Goal: Register for event/course

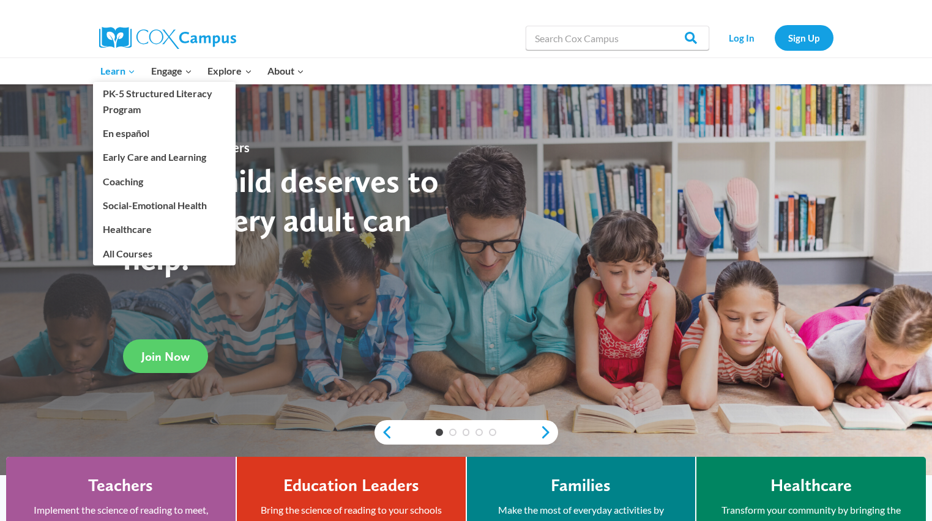
click at [132, 77] on span "Learn Expand" at bounding box center [117, 71] width 35 height 16
click at [136, 95] on link "PK-5 Structured Literacy Program" at bounding box center [164, 101] width 143 height 39
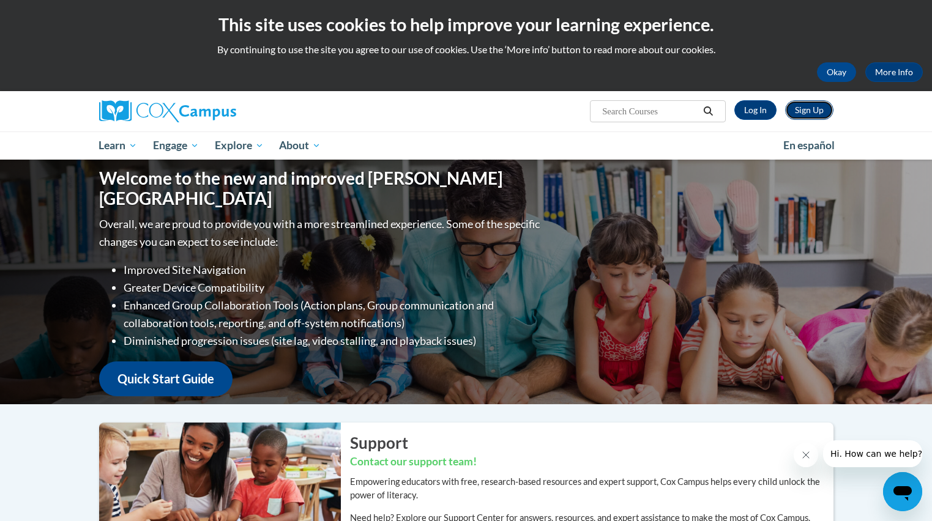
click at [812, 111] on link "Sign Up" at bounding box center [809, 110] width 48 height 20
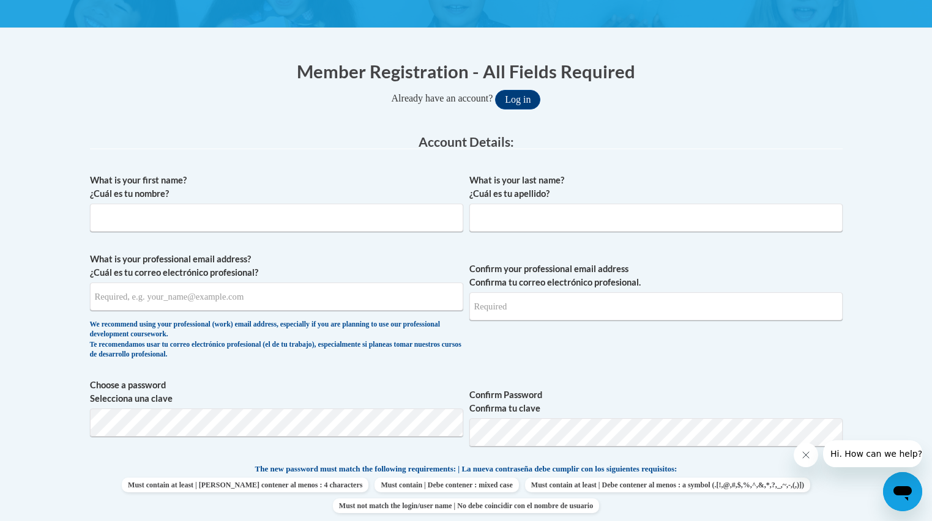
scroll to position [206, 0]
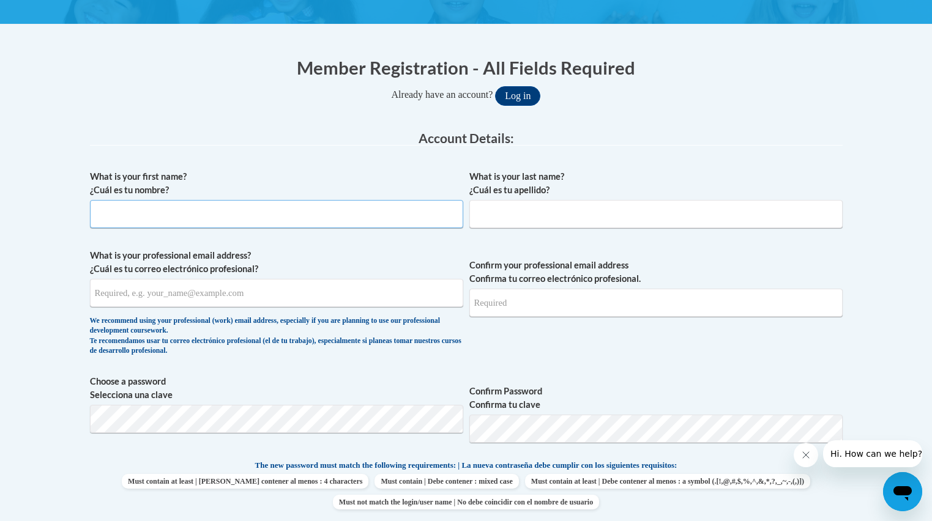
click at [433, 222] on input "What is your first name? ¿Cuál es tu nombre?" at bounding box center [276, 214] width 373 height 28
type input "Haley"
type input "Royster"
click at [367, 287] on input "What is your professional email address? ¿Cuál es tu correo electrónico profesi…" at bounding box center [276, 293] width 373 height 28
type input "hmcalli1@my.athens.edu"
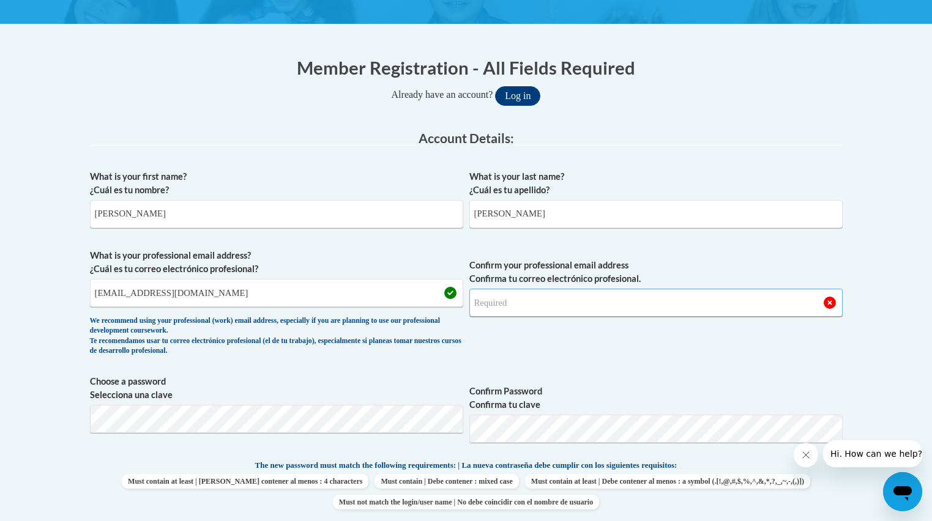
click at [501, 305] on input "Confirm your professional email address Confirma tu correo electrónico profesio…" at bounding box center [655, 303] width 373 height 28
type input "H"
type input "hmcalli1@my.athens.edu"
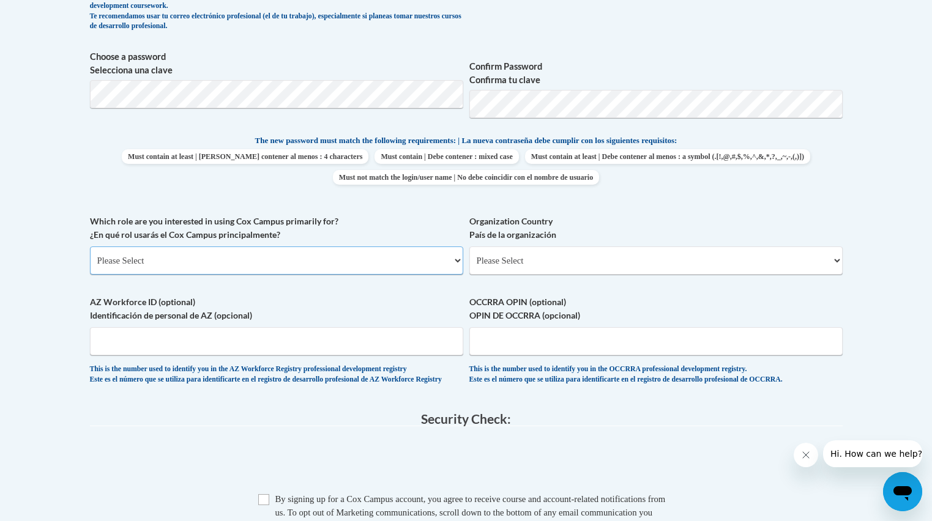
click at [432, 267] on select "Please Select College/University | Colegio/Universidad Community/Nonprofit Part…" at bounding box center [276, 261] width 373 height 28
select select "5a18ea06-2b54-4451-96f2-d152daf9eac5"
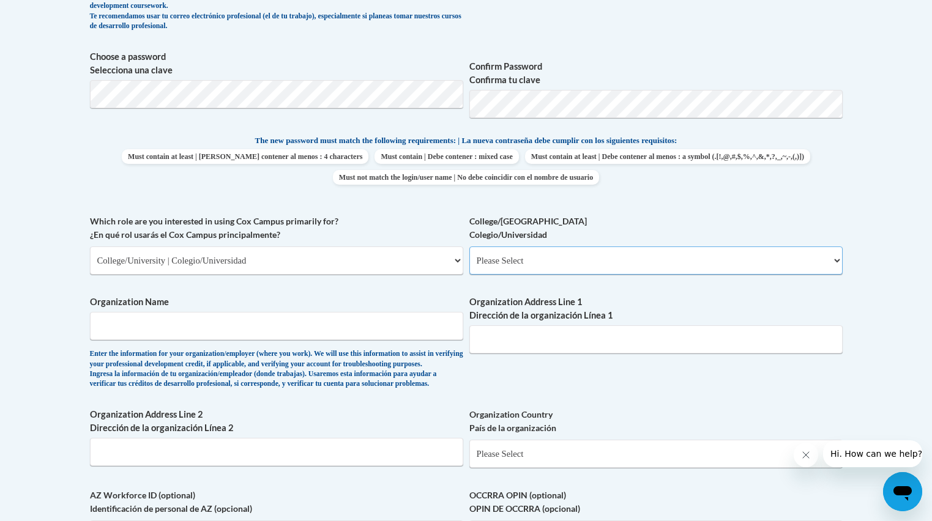
click at [519, 260] on select "Please Select College/University Staff | Empleado universitario College/Univers…" at bounding box center [655, 261] width 373 height 28
select select "99b32b07-cffc-426c-8bf6-0cd77760d84b"
click at [420, 333] on input "Organization Name" at bounding box center [276, 326] width 373 height 28
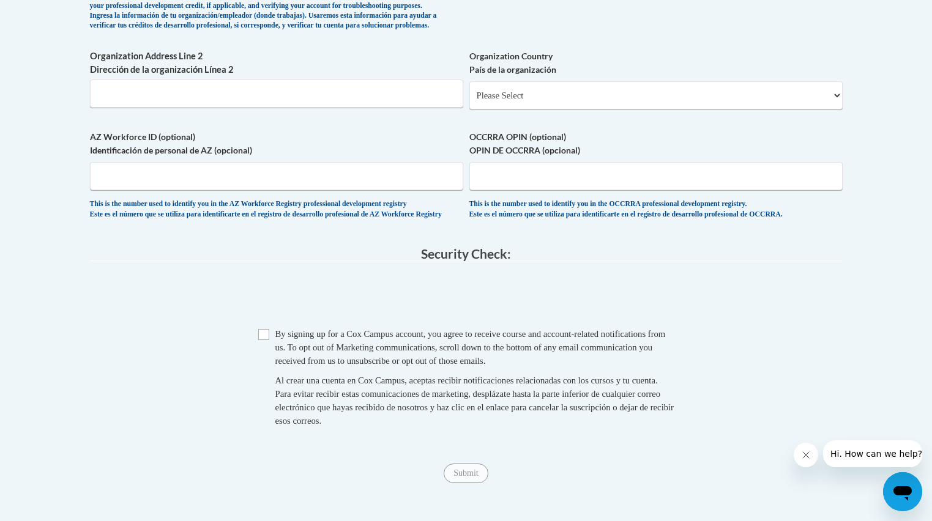
scroll to position [893, 0]
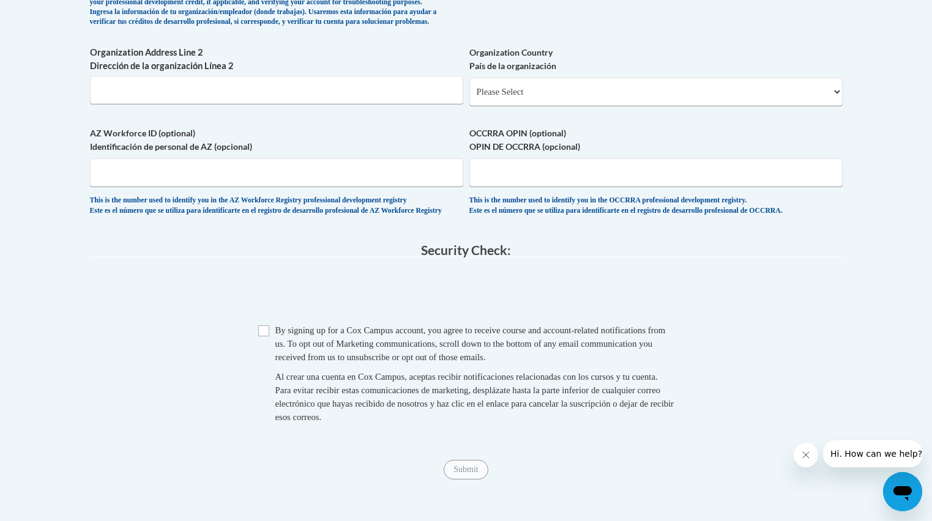
type input "Athens State University"
click at [506, 106] on select "Please Select United States | Estados Unidos Outside of the United States | Fue…" at bounding box center [655, 92] width 373 height 28
select select "ad49bcad-a171-4b2e-b99c-48b446064914"
select select
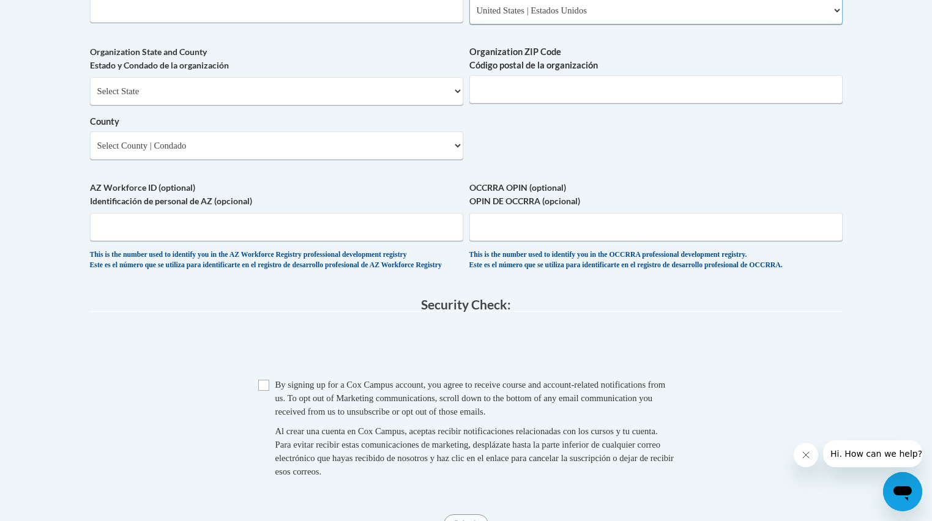
scroll to position [983, 0]
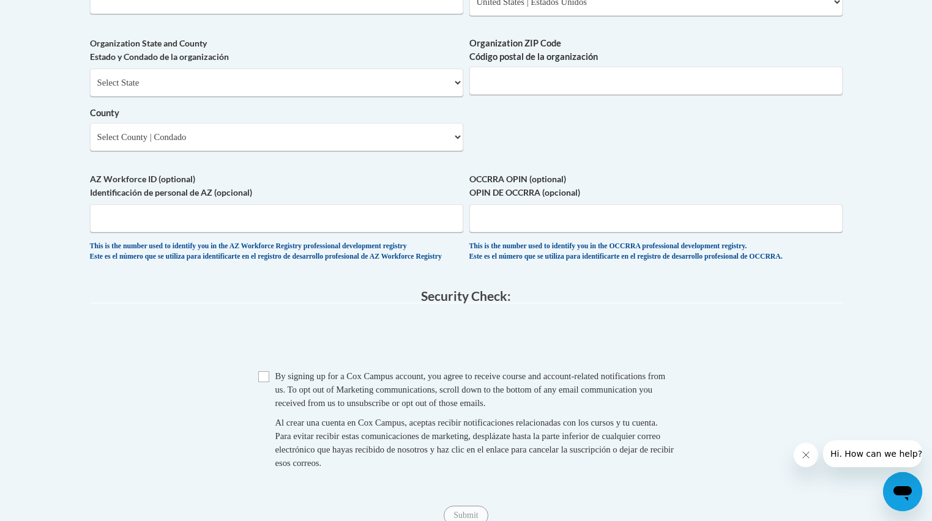
click at [270, 408] on span "Checkbox By signing up for a Cox Campus account, you agree to receive course an…" at bounding box center [466, 426] width 416 height 113
click at [261, 383] on input "Checkbox" at bounding box center [263, 377] width 11 height 11
checkbox input "true"
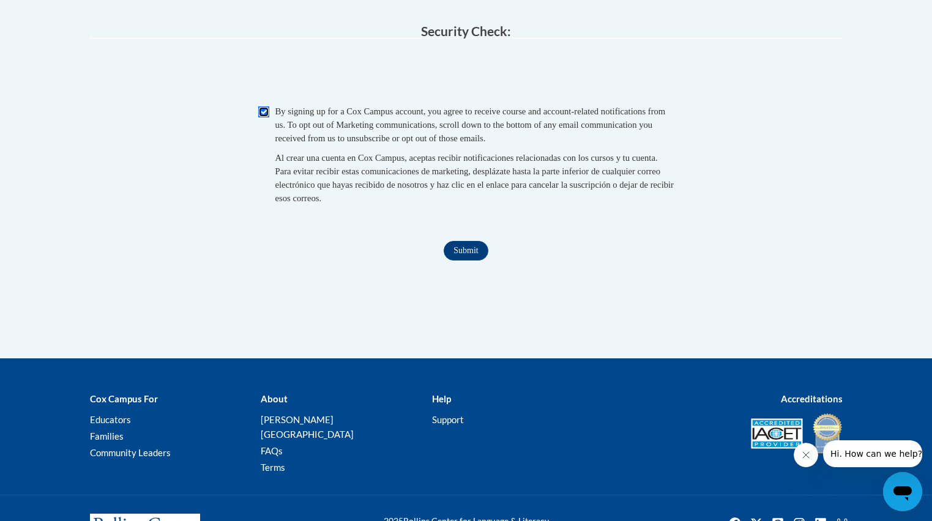
scroll to position [1304, 0]
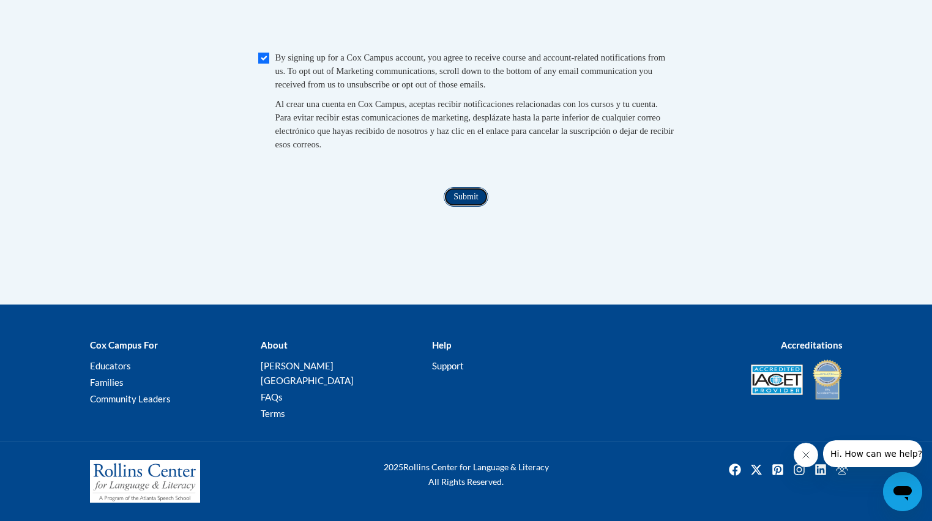
click at [471, 207] on input "Submit" at bounding box center [466, 197] width 44 height 20
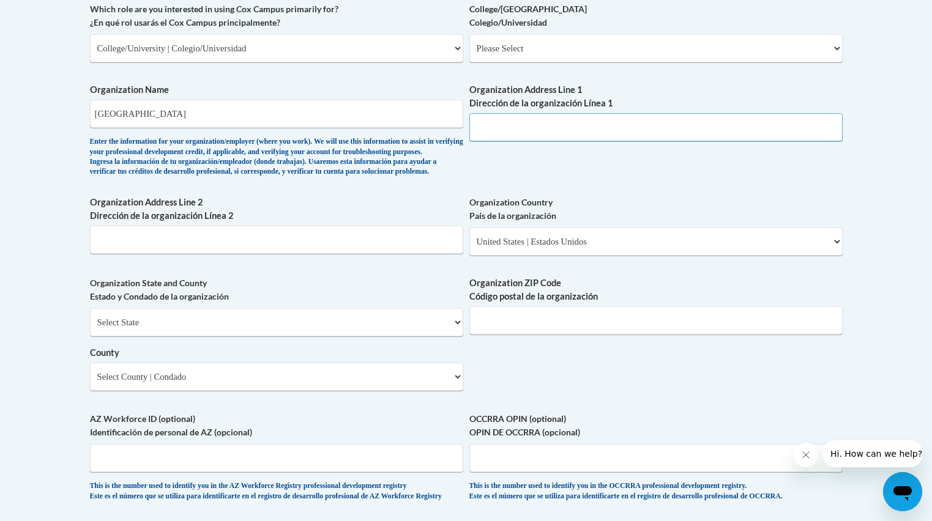
scroll to position [738, 0]
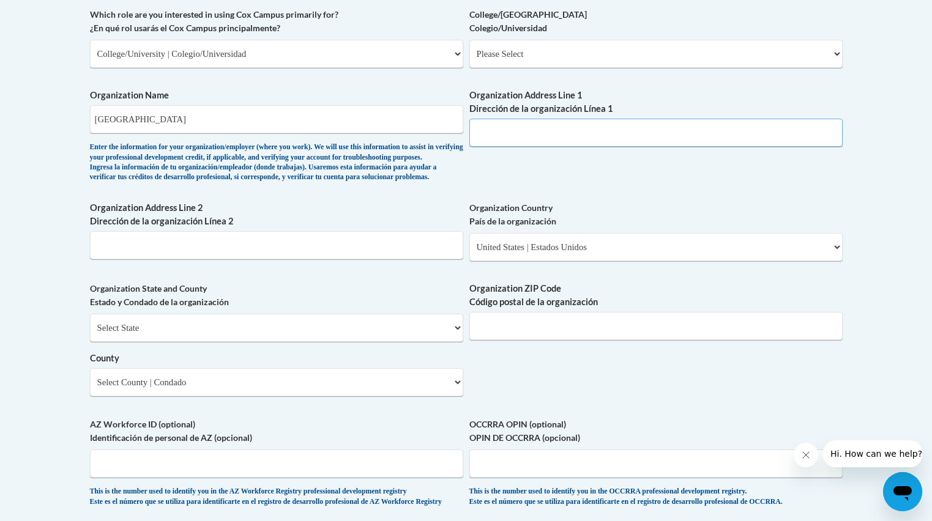
click at [523, 126] on input "Organization Address Line 1 Dirección de la organización Línea 1" at bounding box center [655, 133] width 373 height 28
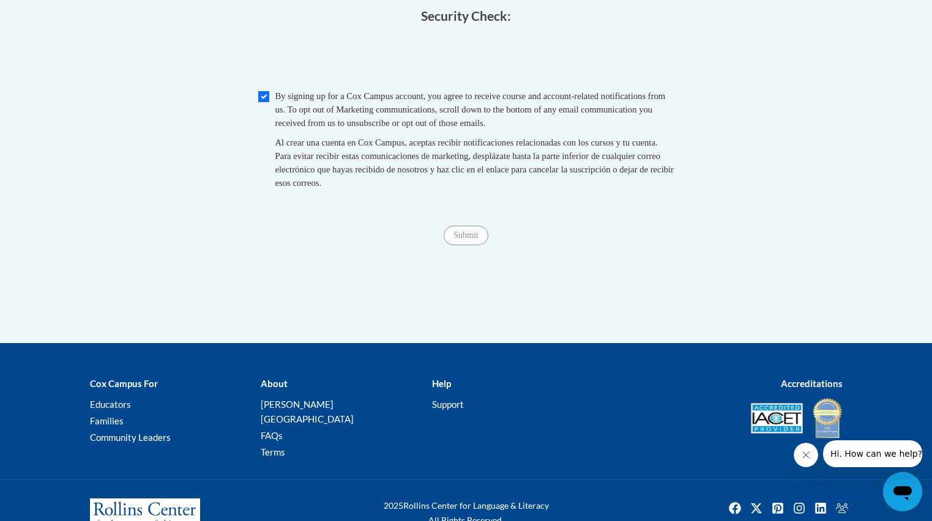
scroll to position [1265, 0]
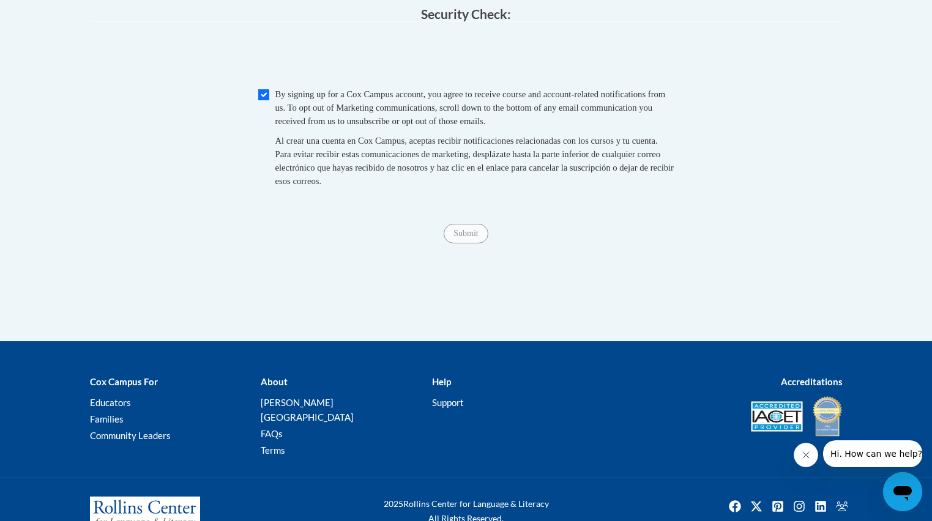
type input "300 N Beaty St. Athens, Al 35611"
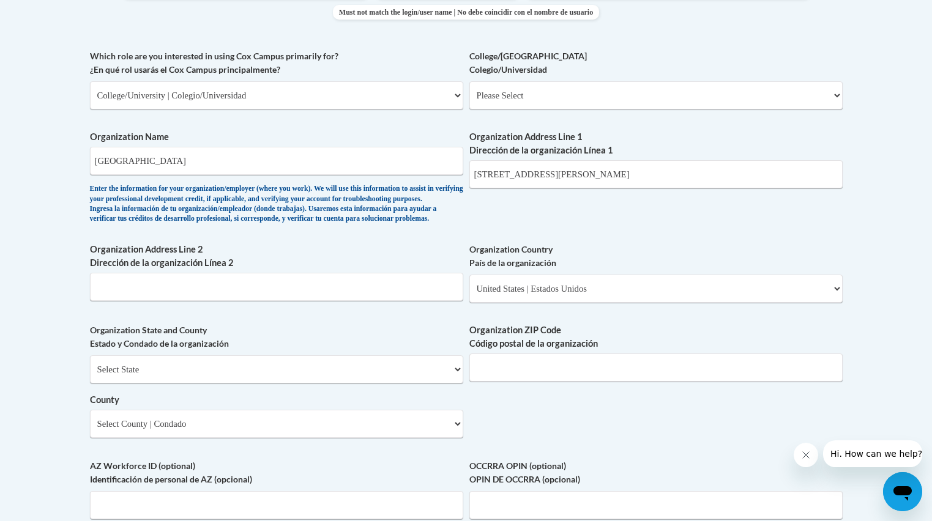
scroll to position [692, 0]
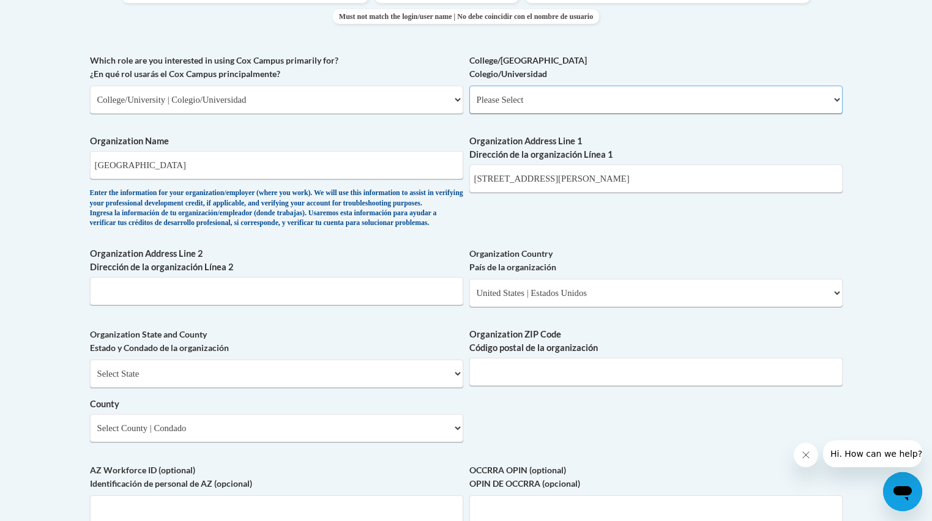
click at [587, 100] on select "Please Select College/University Staff | Empleado universitario College/Univers…" at bounding box center [655, 100] width 373 height 28
select select "99b32b07-cffc-426c-8bf6-0cd77760d84b"
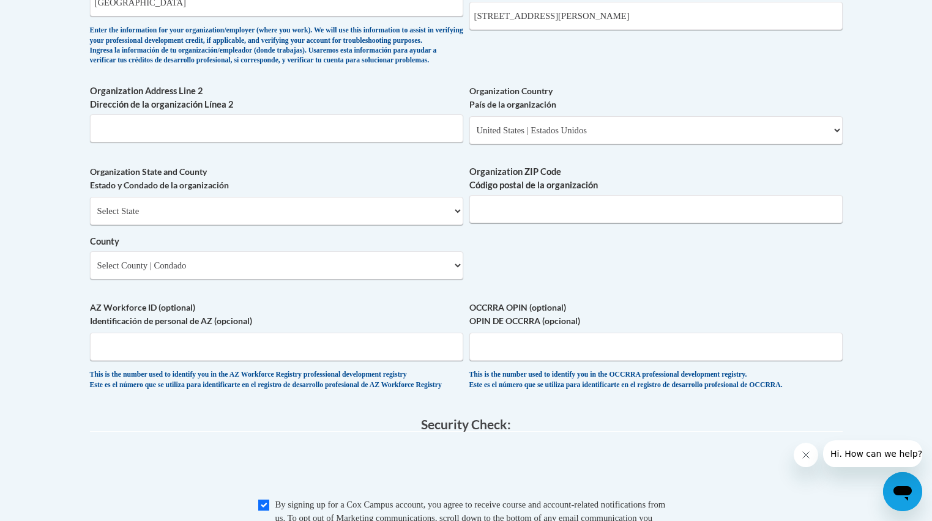
scroll to position [853, 0]
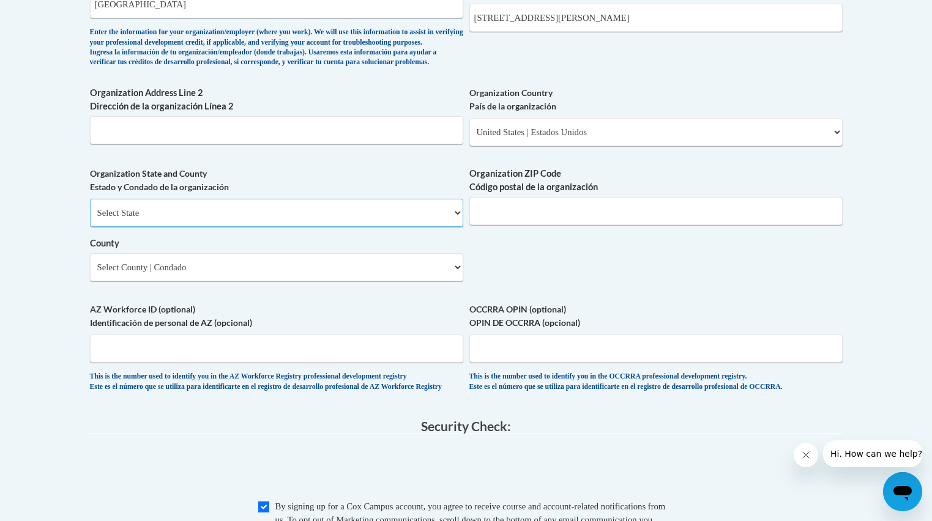
click at [450, 227] on select "Select State Alabama Alaska Arizona Arkansas California Colorado Connecticut De…" at bounding box center [276, 213] width 373 height 28
select select "Alabama"
click at [434, 282] on select "County" at bounding box center [276, 267] width 373 height 28
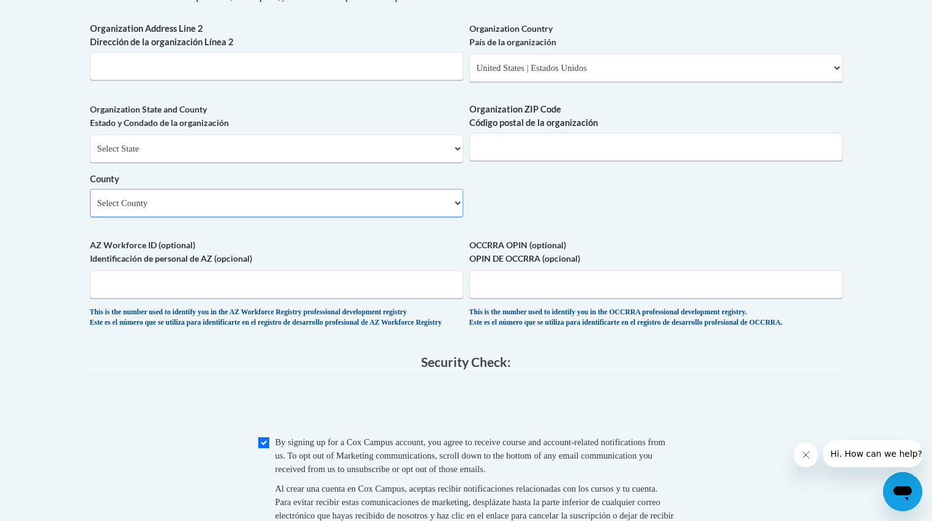
scroll to position [917, 0]
click at [461, 217] on select "Select County Autauga Baldwin Barbour Bibb Blount Bullock Butler Calhoun Chambe…" at bounding box center [276, 203] width 373 height 28
click at [452, 217] on select "Select County Autauga Baldwin Barbour Bibb Blount Bullock Butler Calhoun Chambe…" at bounding box center [276, 203] width 373 height 28
click at [455, 217] on select "Select County Autauga Baldwin Barbour Bibb Blount Bullock Butler Calhoun Chambe…" at bounding box center [276, 203] width 373 height 28
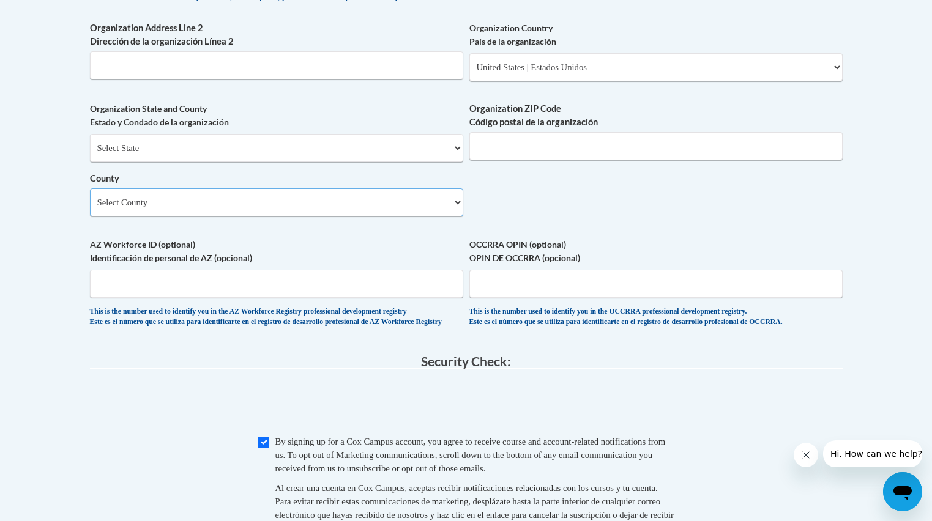
select select "Walker"
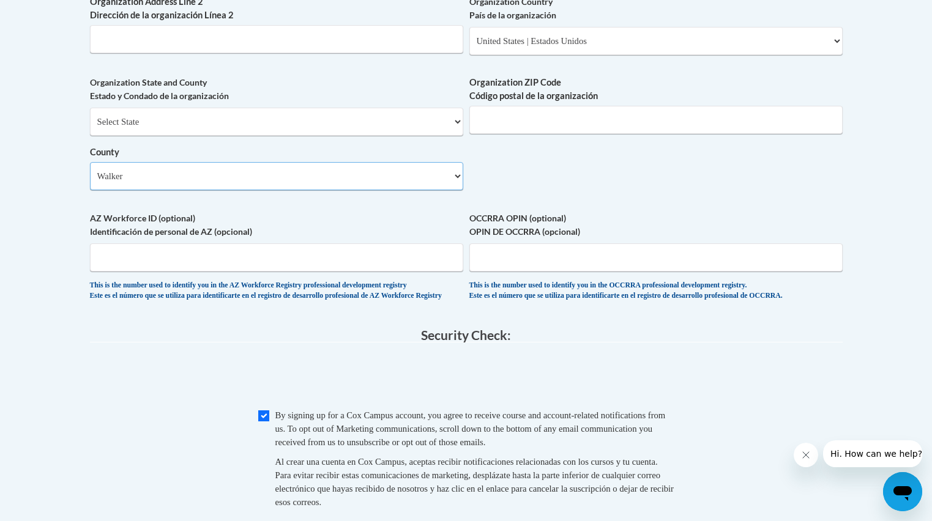
scroll to position [947, 0]
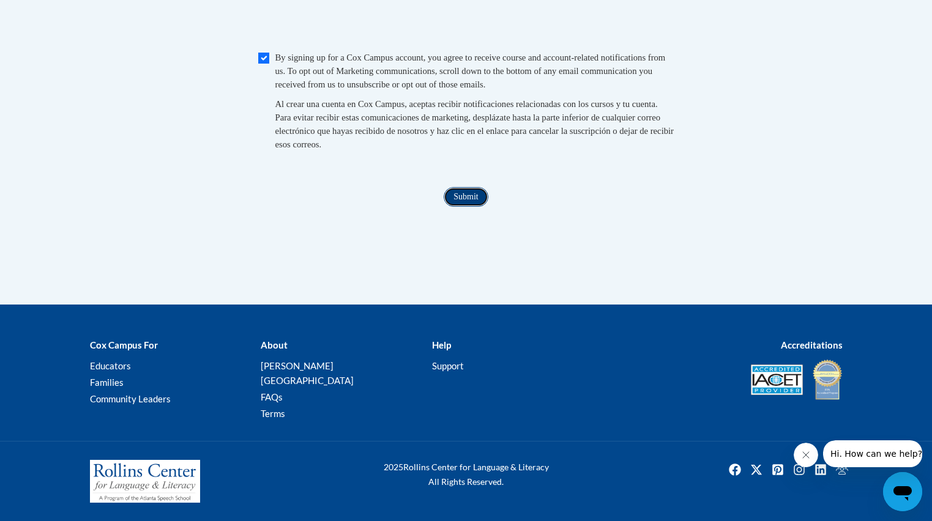
click at [468, 207] on input "Submit" at bounding box center [466, 197] width 44 height 20
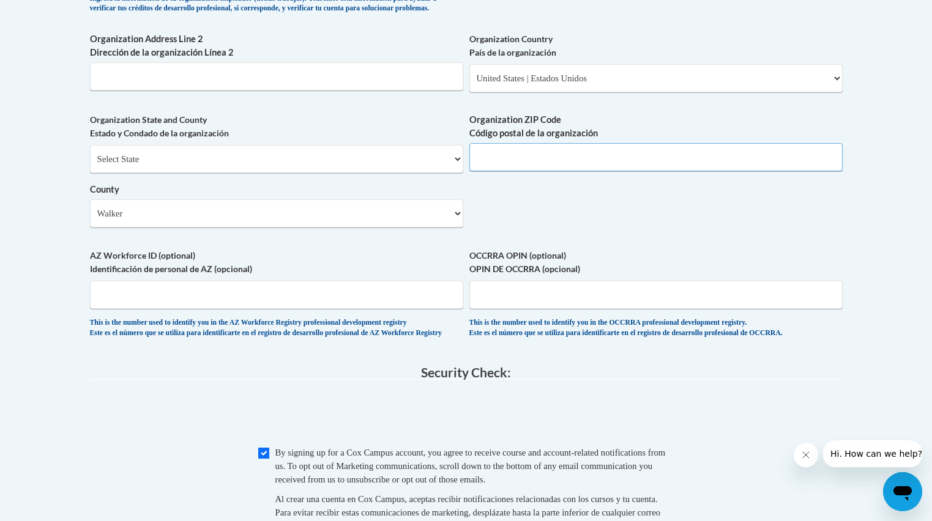
scroll to position [906, 0]
click at [509, 172] on input "Organization ZIP Code Código postal de la organización" at bounding box center [655, 158] width 373 height 28
type input "35504"
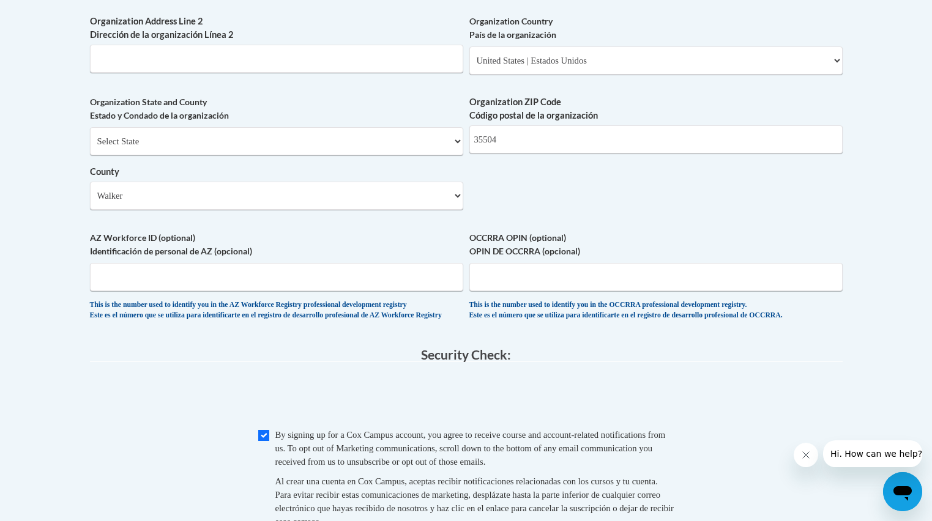
scroll to position [930, 0]
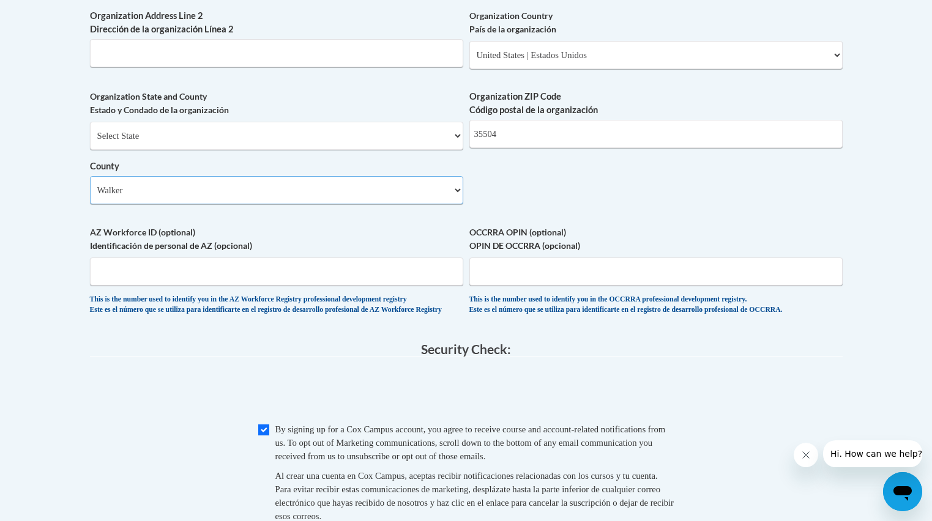
click at [442, 199] on select "Select County Autauga Baldwin Barbour Bibb Blount Bullock Butler Calhoun Chambe…" at bounding box center [276, 190] width 373 height 28
click at [384, 315] on div "This is the number used to identify you in the AZ Workforce Registry profession…" at bounding box center [276, 305] width 373 height 20
click at [391, 286] on input "AZ Workforce ID (optional) Identificación de personal de AZ (opcional)" at bounding box center [276, 272] width 373 height 28
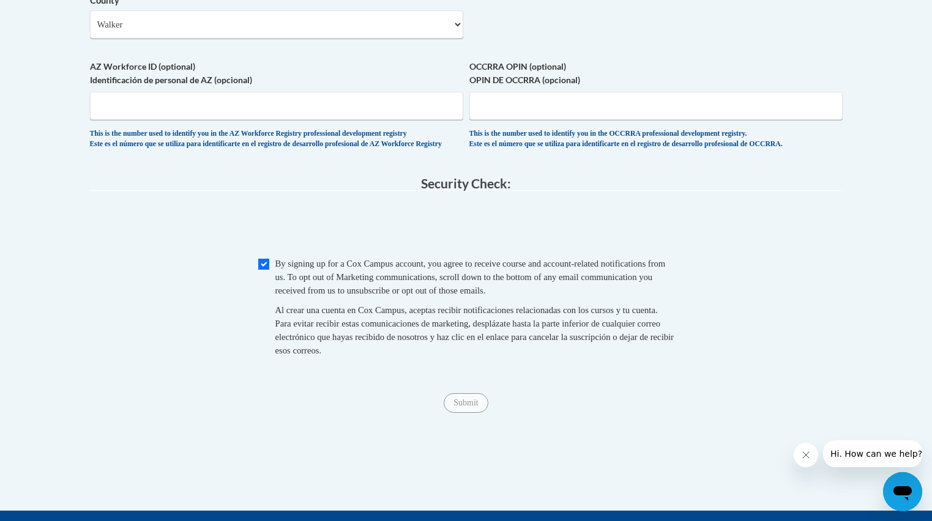
scroll to position [1100, 0]
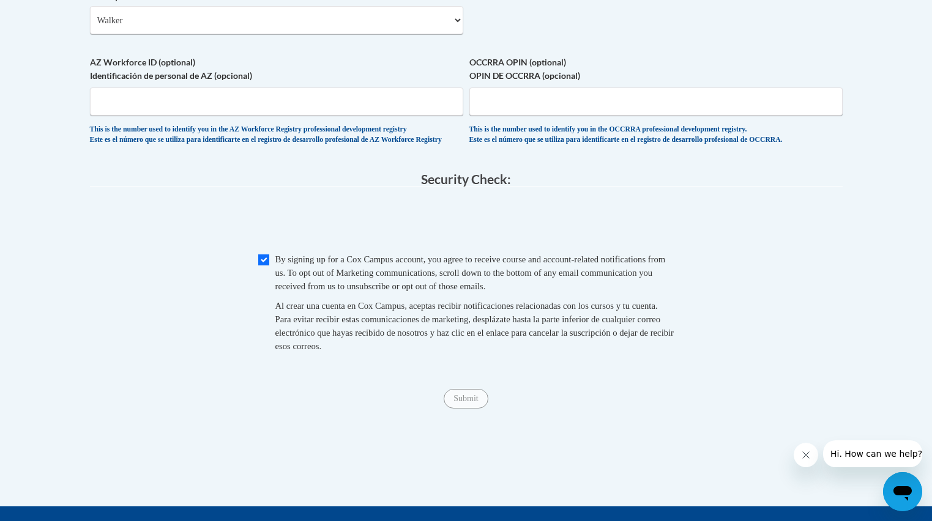
click at [265, 266] on input "Checkbox" at bounding box center [263, 260] width 11 height 11
checkbox input "true"
click at [468, 409] on input "Submit" at bounding box center [466, 399] width 44 height 20
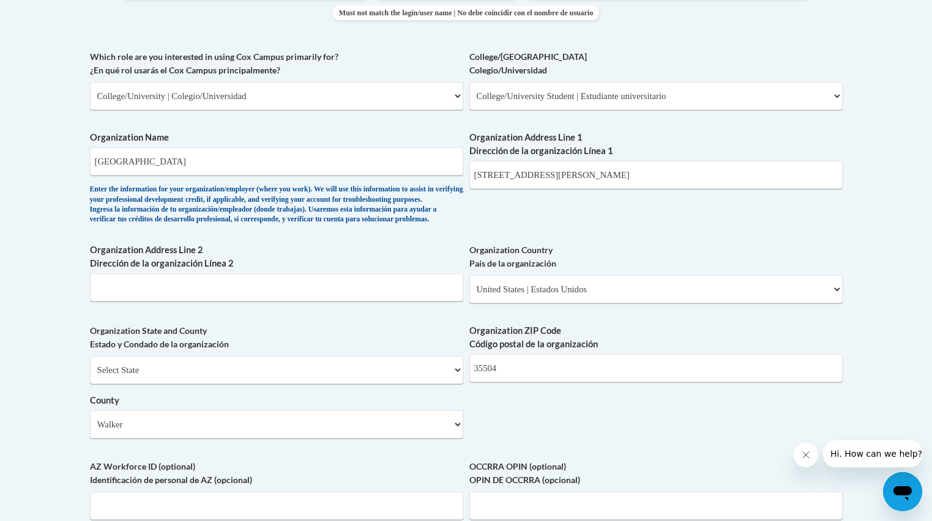
scroll to position [687, 0]
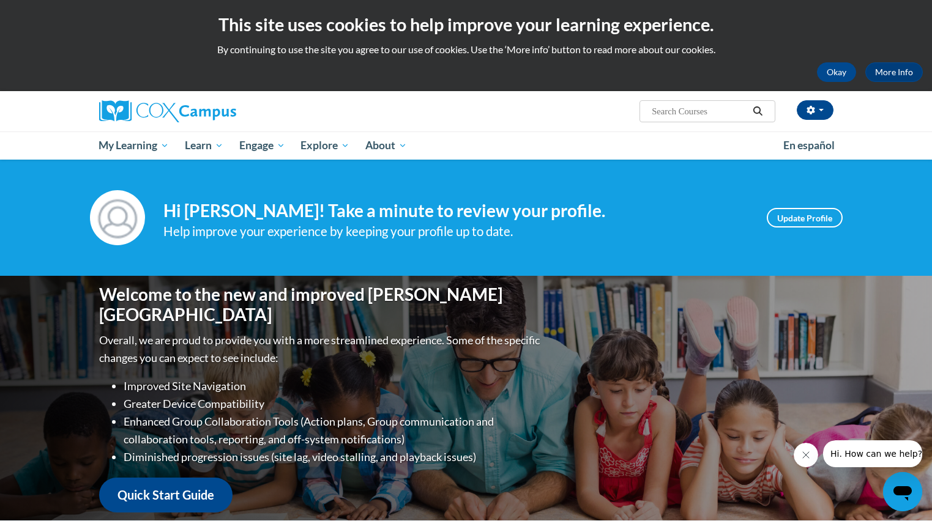
click at [852, 22] on h2 "This site uses cookies to help improve your learning experience." at bounding box center [466, 24] width 914 height 24
click at [823, 72] on button "Okay" at bounding box center [836, 72] width 39 height 20
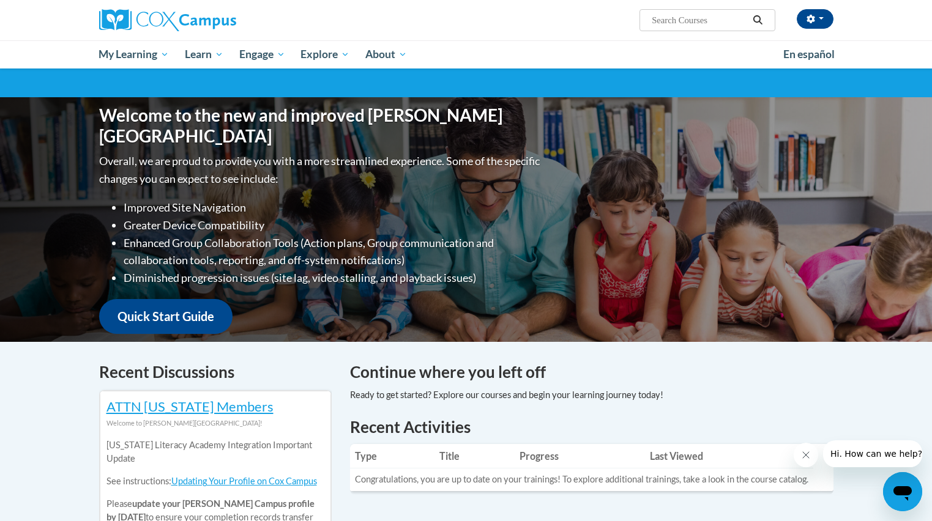
scroll to position [35, 0]
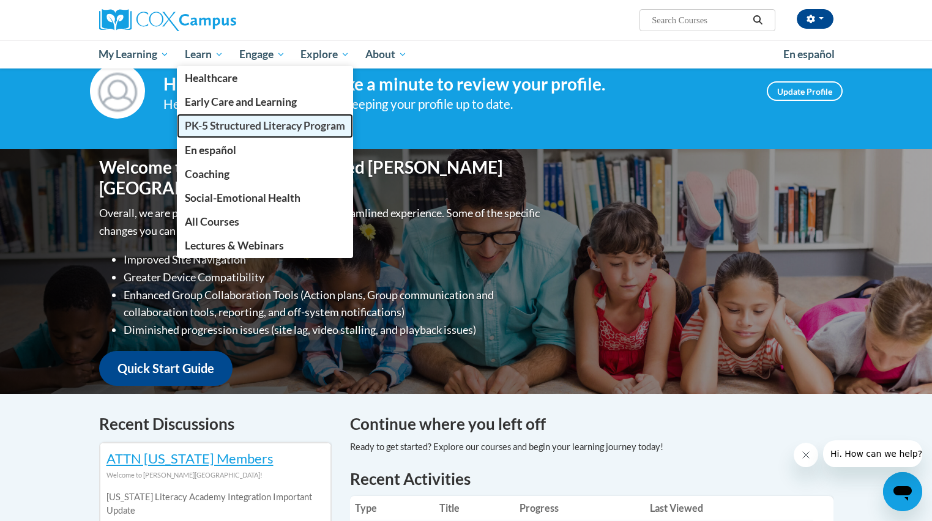
click at [230, 126] on span "PK-5 Structured Literacy Program" at bounding box center [265, 125] width 160 height 13
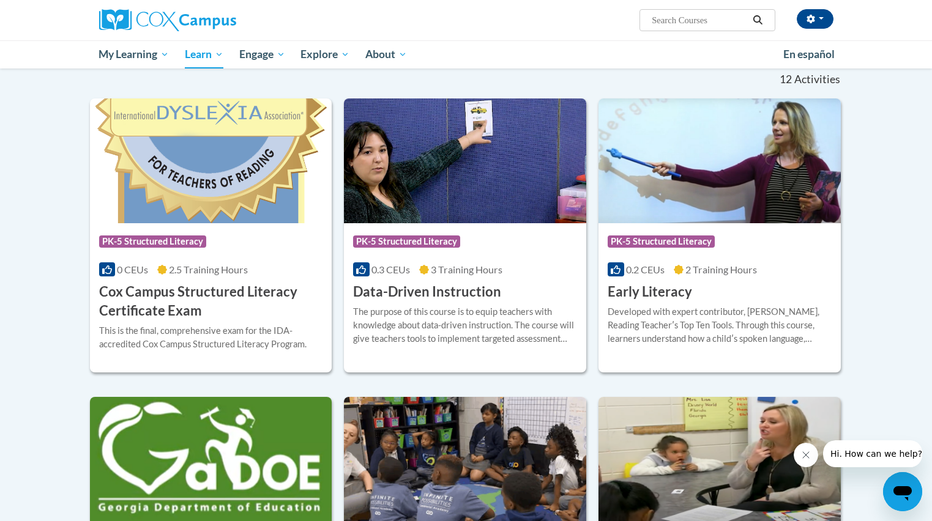
scroll to position [372, 0]
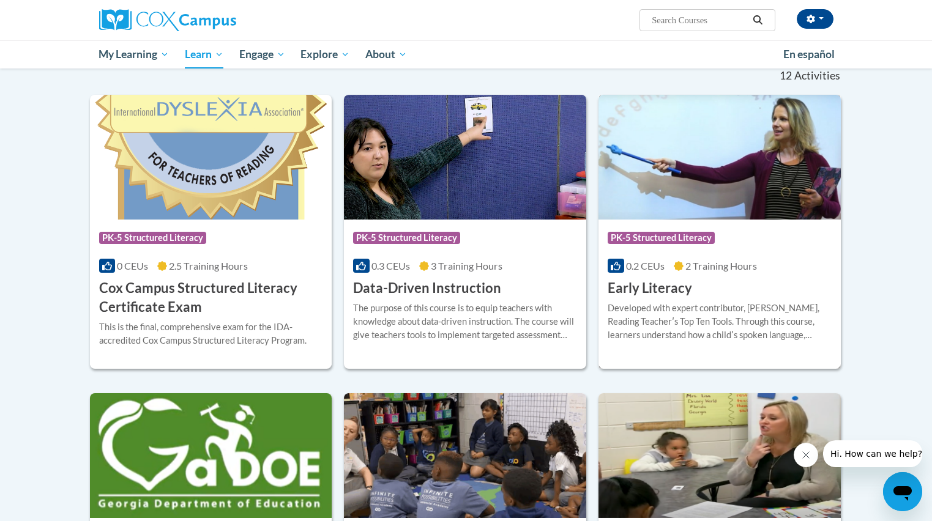
click at [681, 237] on span "PK-5 Structured Literacy" at bounding box center [661, 238] width 107 height 12
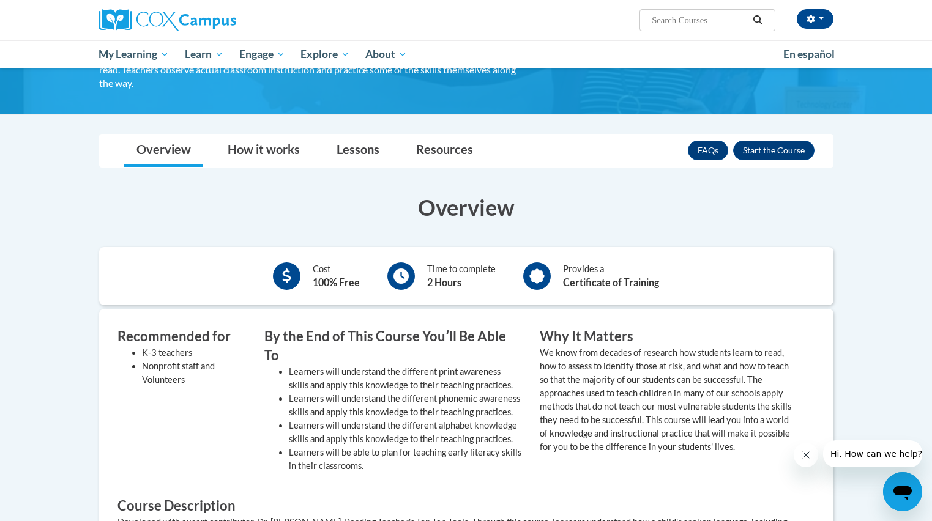
scroll to position [154, 0]
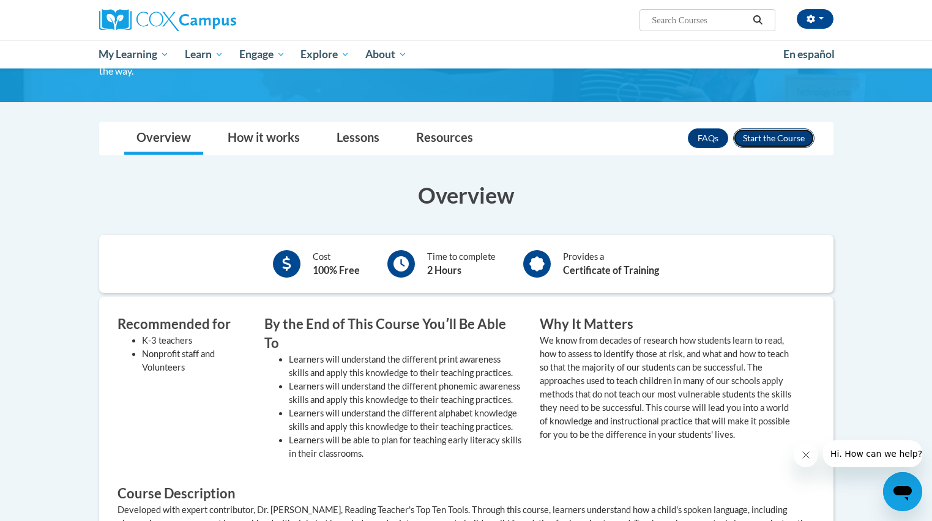
click at [774, 141] on button "Enroll" at bounding box center [773, 139] width 81 height 20
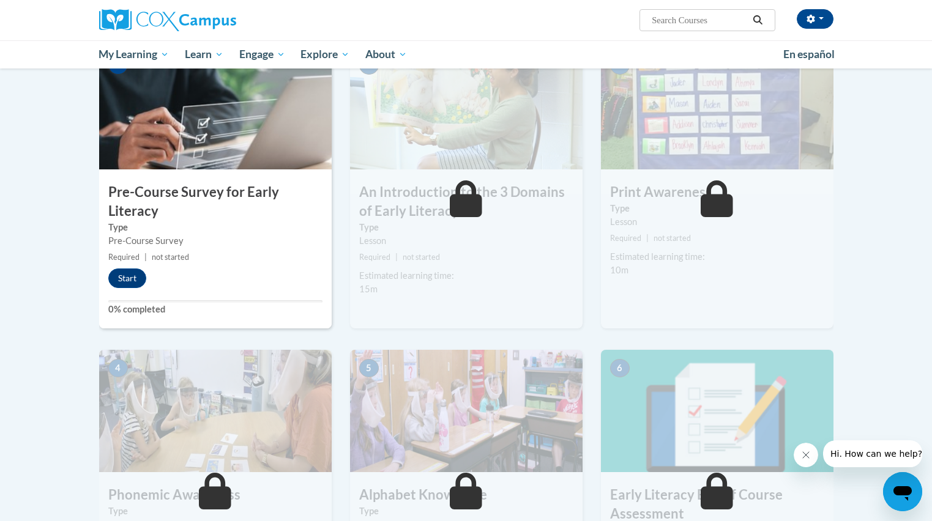
scroll to position [264, 0]
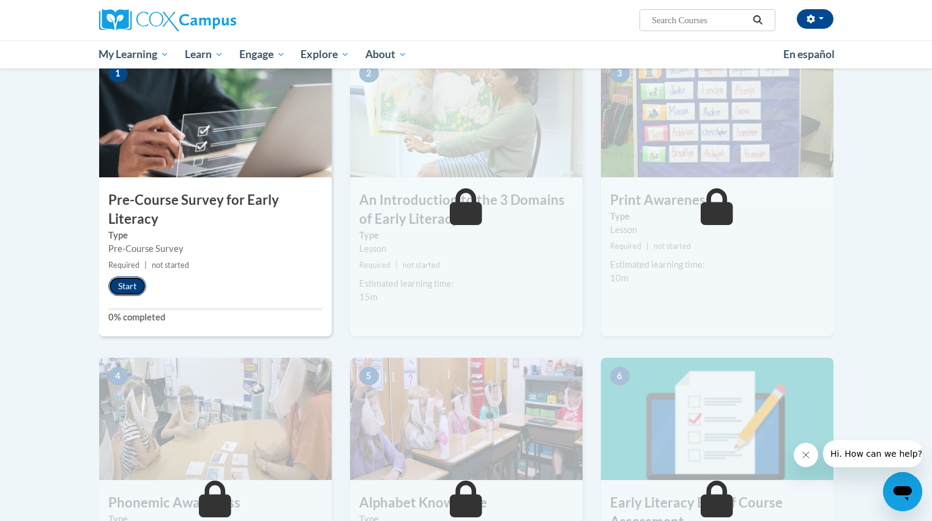
click at [130, 290] on button "Start" at bounding box center [127, 287] width 38 height 20
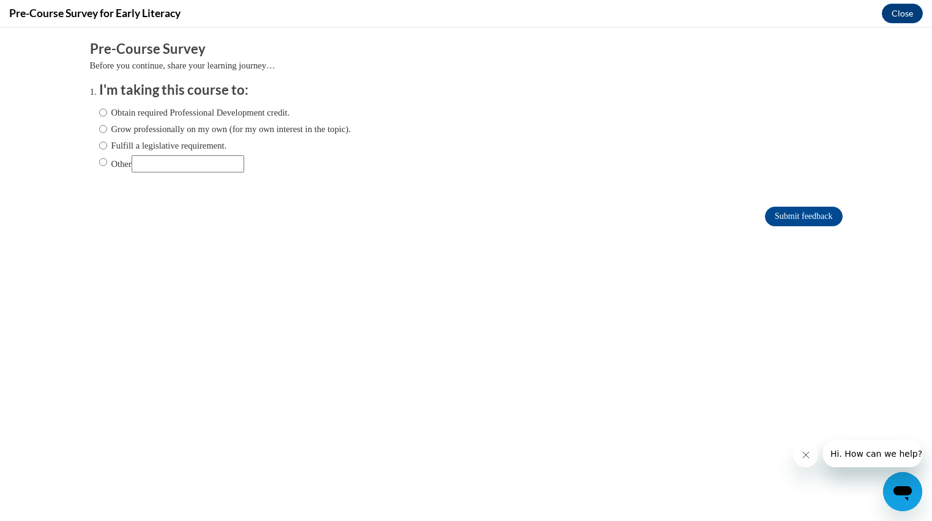
scroll to position [0, 0]
click at [235, 112] on label "Obtain required Professional Development credit." at bounding box center [194, 112] width 191 height 13
click at [107, 112] on input "Obtain required Professional Development credit." at bounding box center [103, 112] width 8 height 13
radio input "true"
click at [790, 218] on input "Submit feedback" at bounding box center [803, 217] width 77 height 20
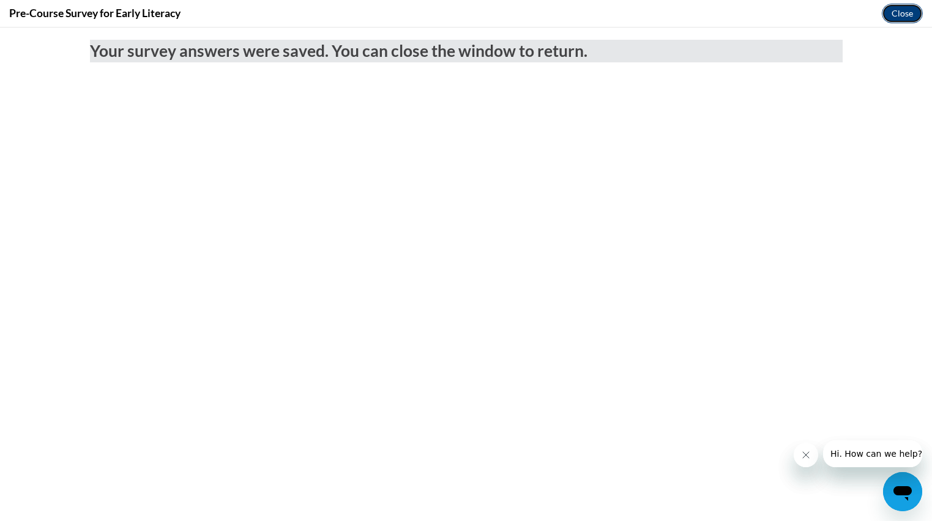
click at [910, 11] on button "Close" at bounding box center [902, 14] width 41 height 20
